Goal: Task Accomplishment & Management: Manage account settings

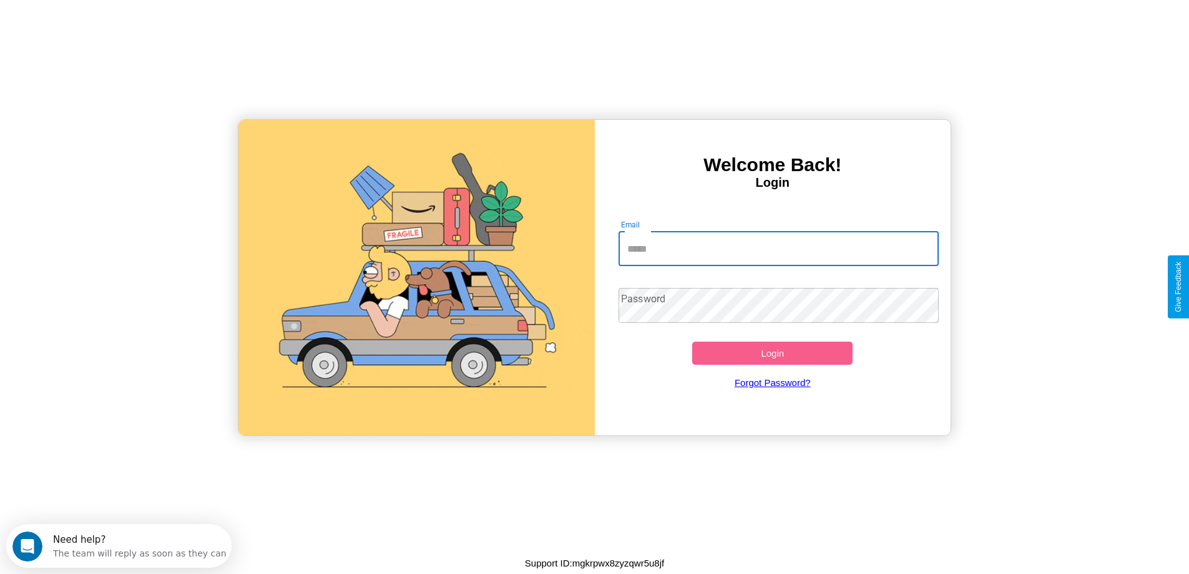
click at [778, 248] on input "Email" at bounding box center [779, 248] width 320 height 35
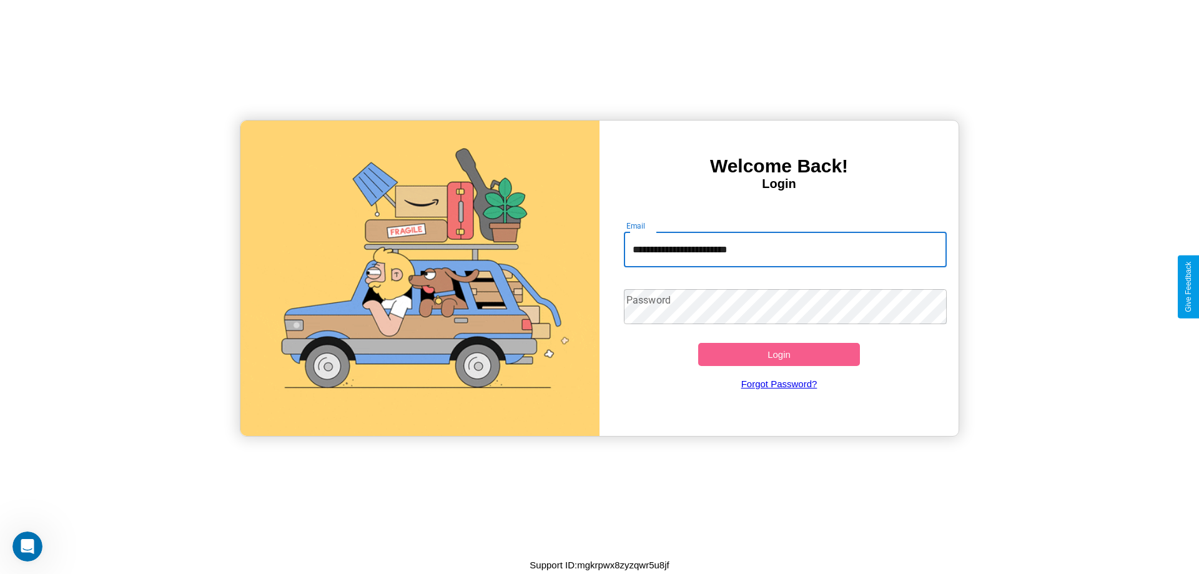
type input "**********"
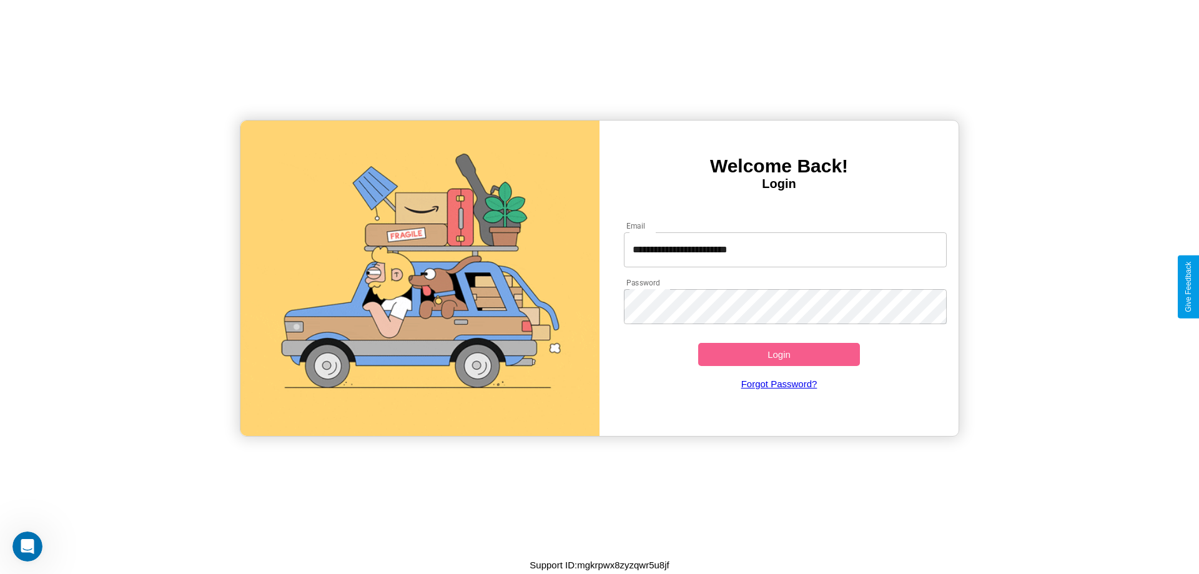
click at [778, 354] on button "Login" at bounding box center [779, 354] width 162 height 23
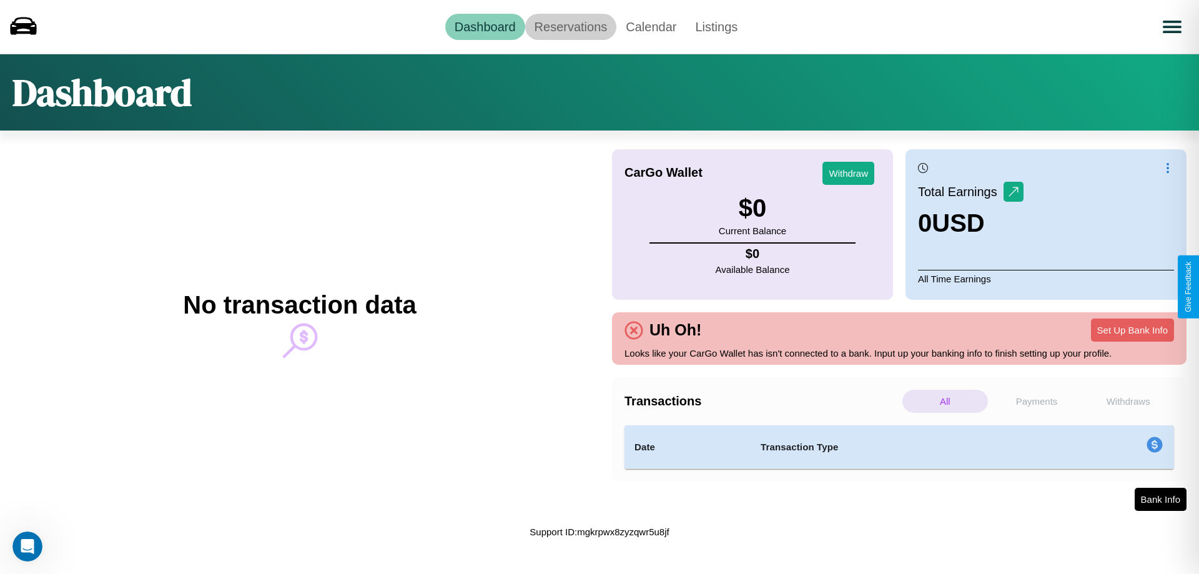
click at [570, 26] on link "Reservations" at bounding box center [571, 27] width 92 height 26
